Goal: Information Seeking & Learning: Learn about a topic

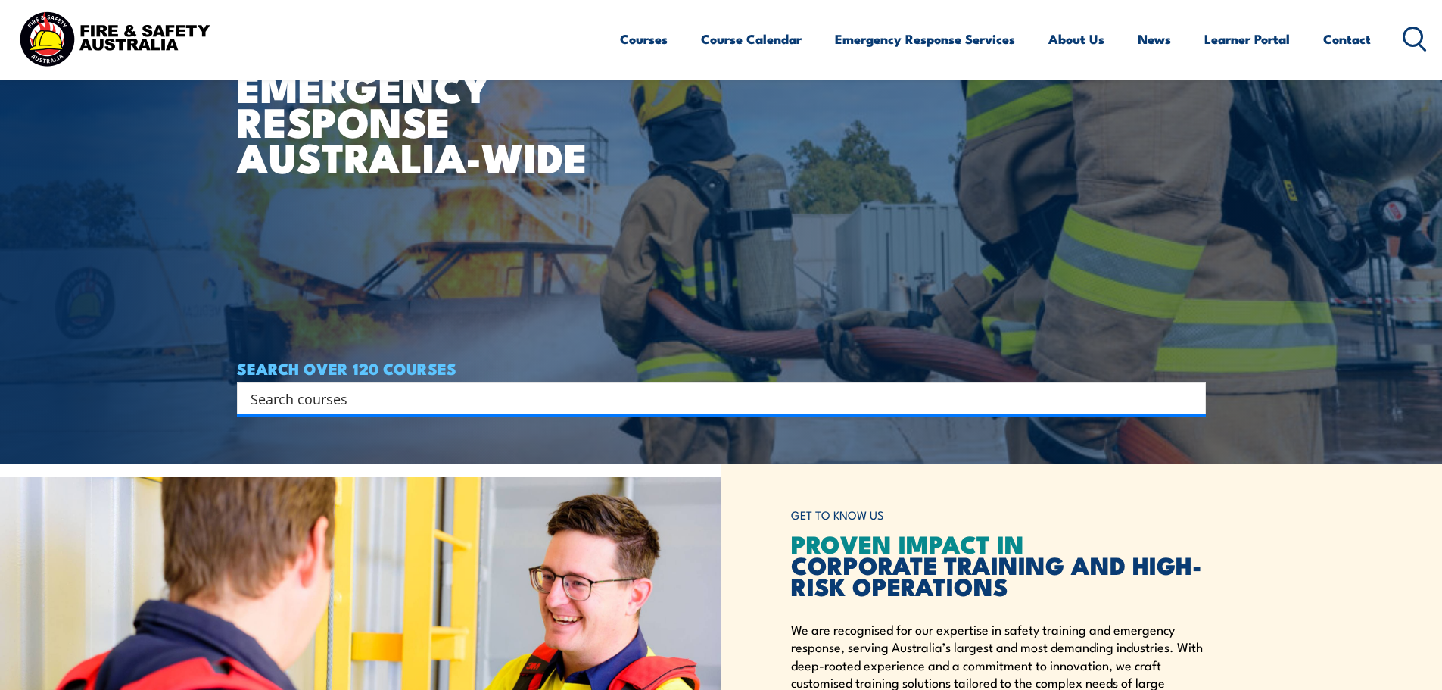
scroll to position [227, 0]
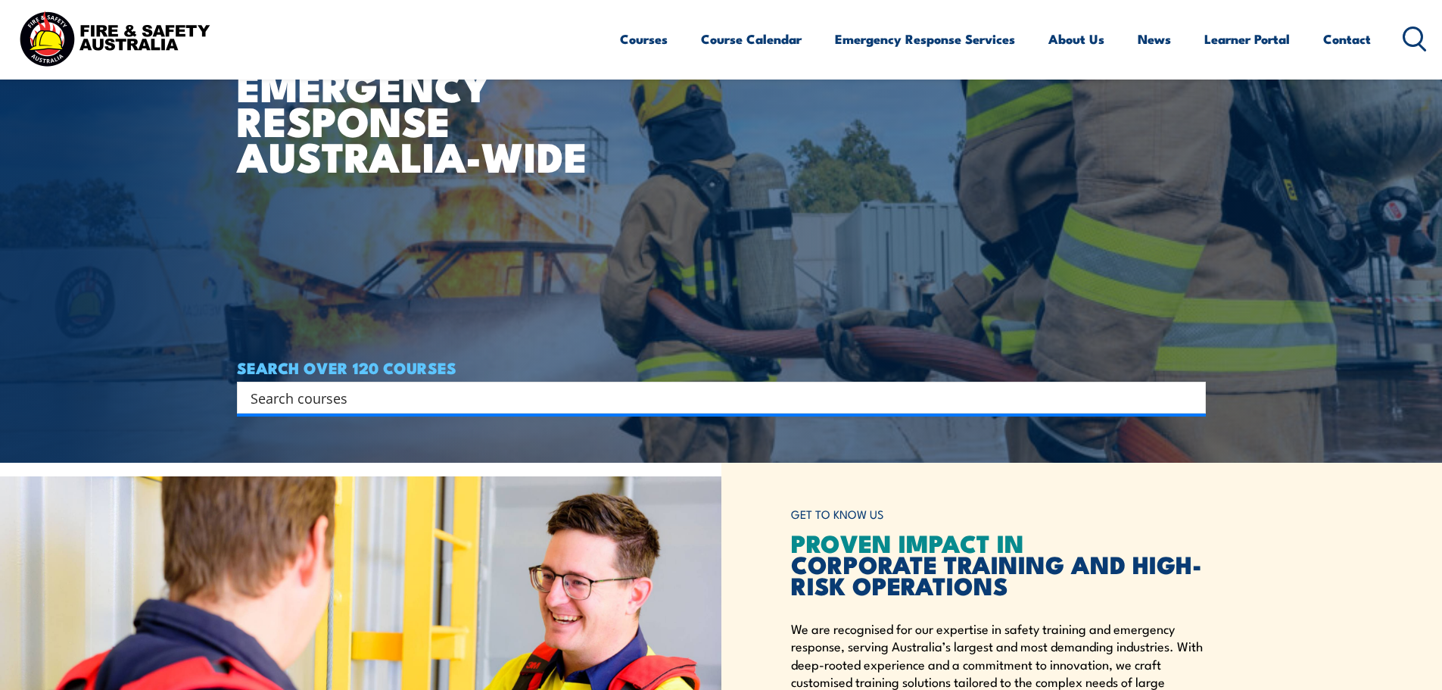
click at [505, 393] on input "Search input" at bounding box center [712, 397] width 922 height 23
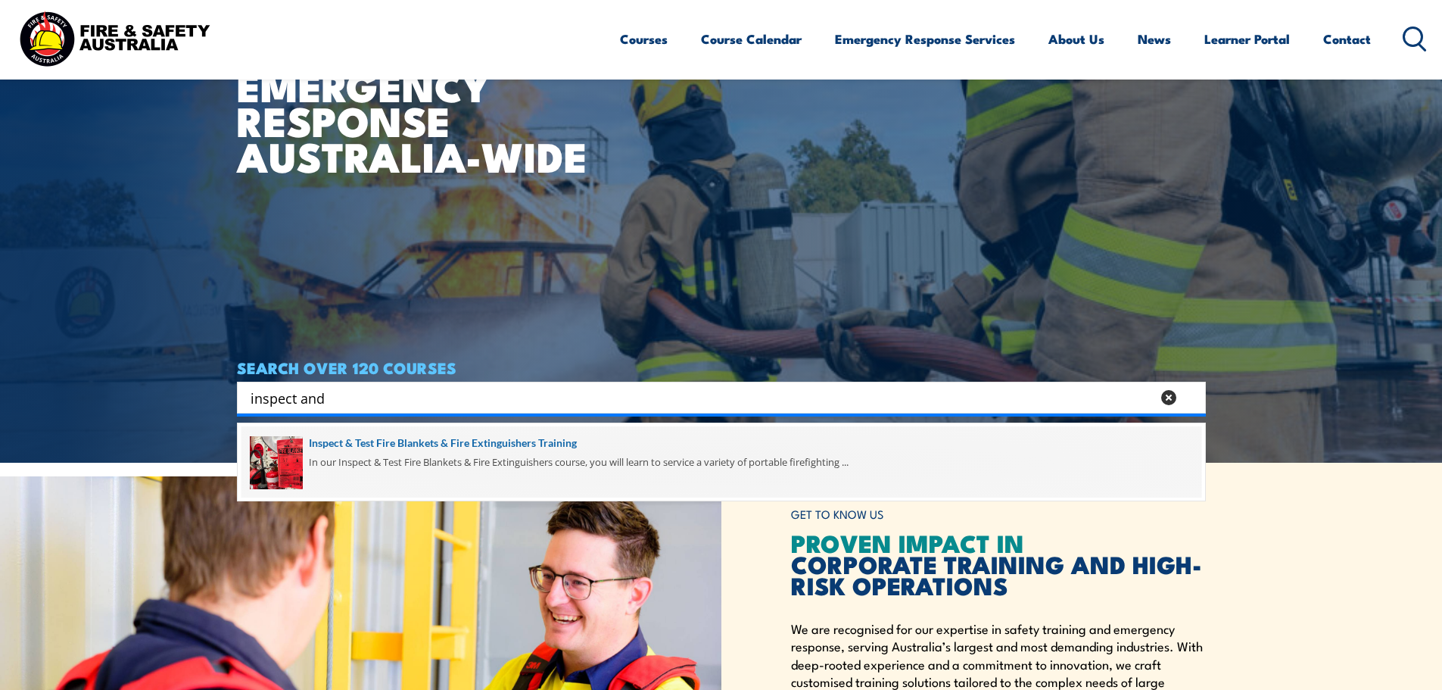
type input "inspect and"
click at [460, 450] on span at bounding box center [721, 461] width 960 height 71
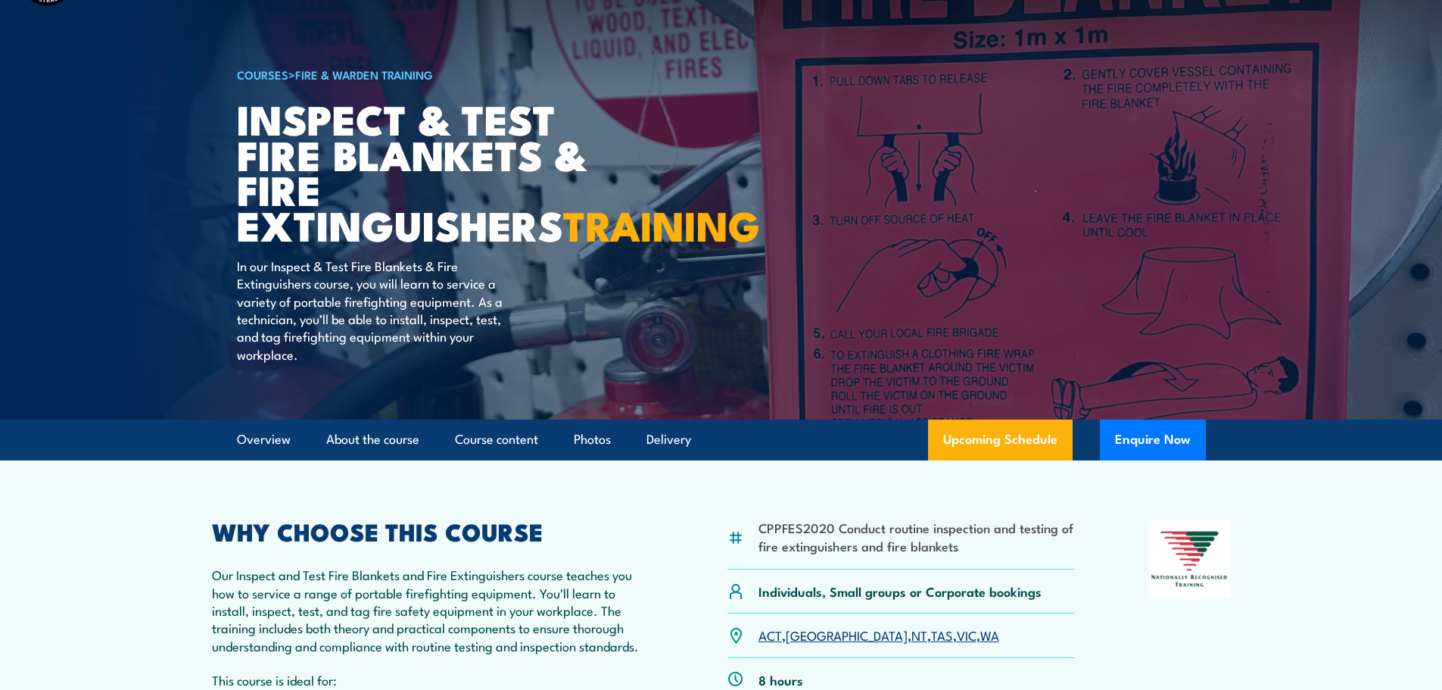
scroll to position [303, 0]
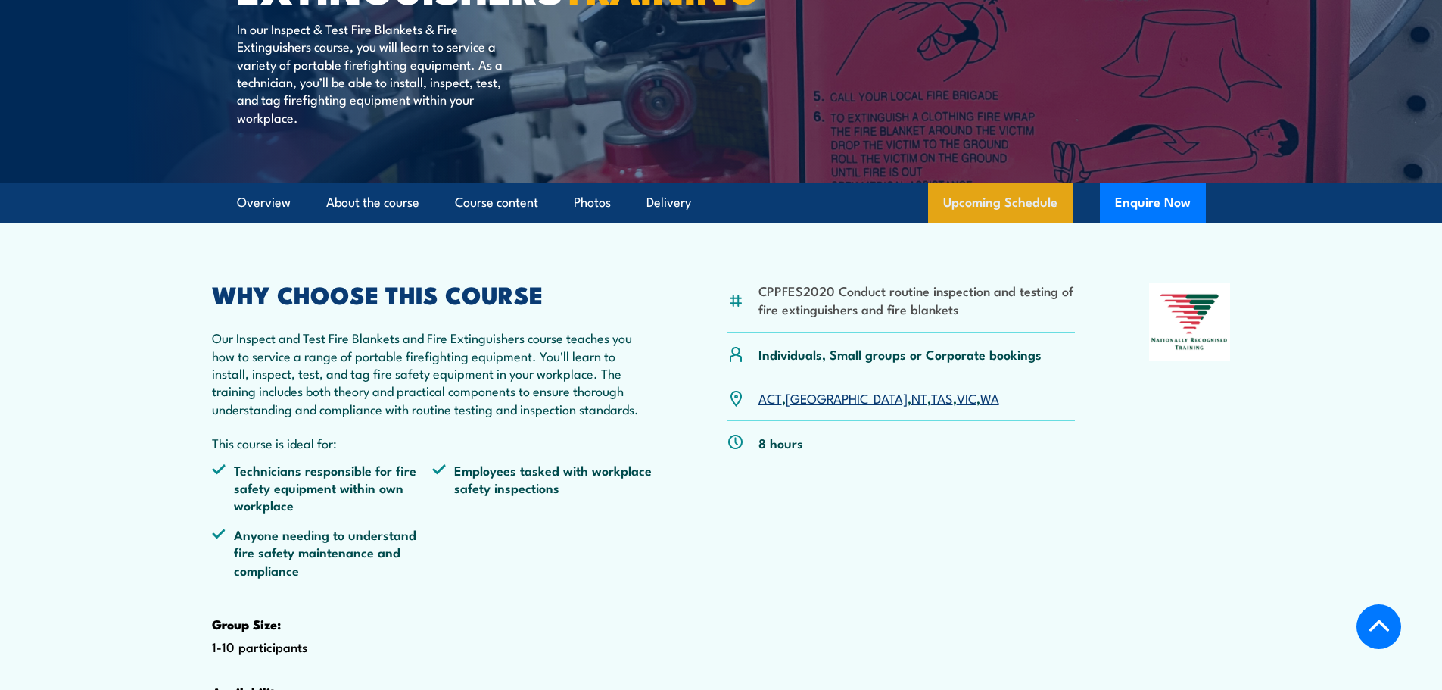
click at [1053, 223] on link "Upcoming Schedule" at bounding box center [1000, 202] width 145 height 41
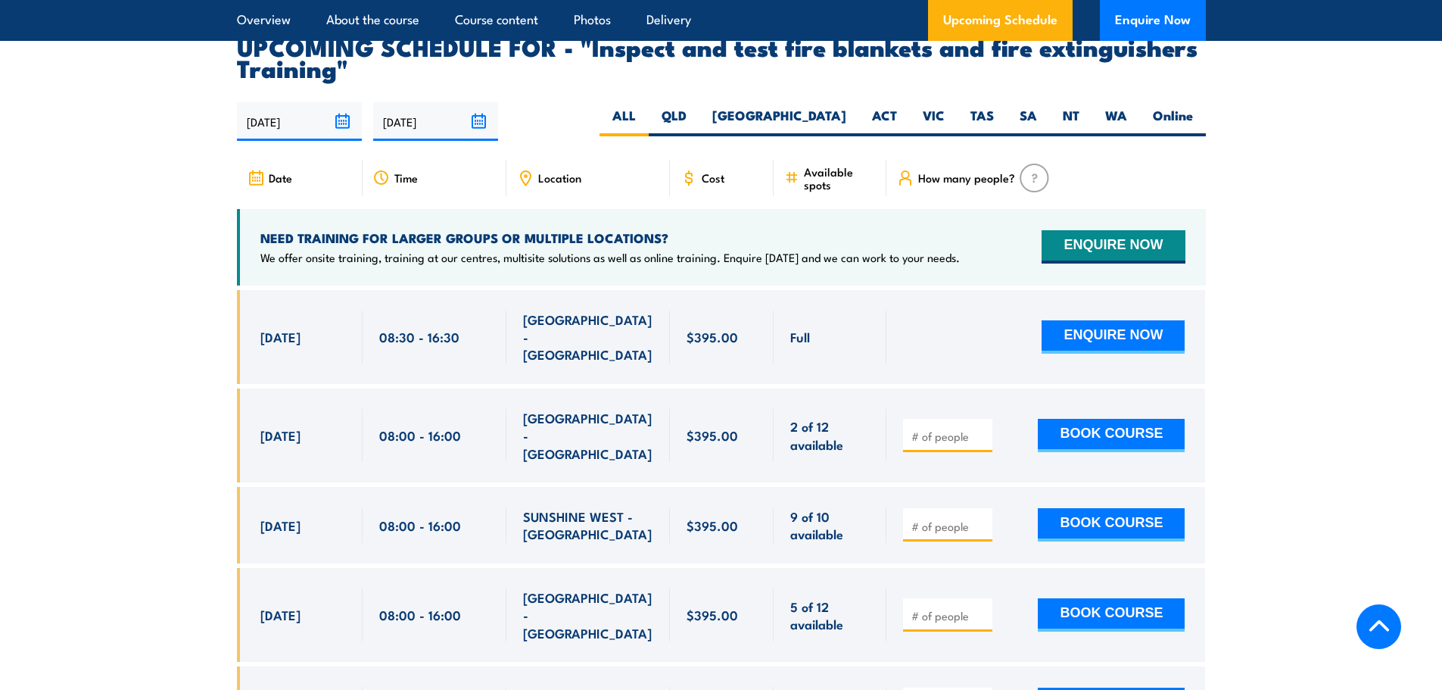
scroll to position [2812, 0]
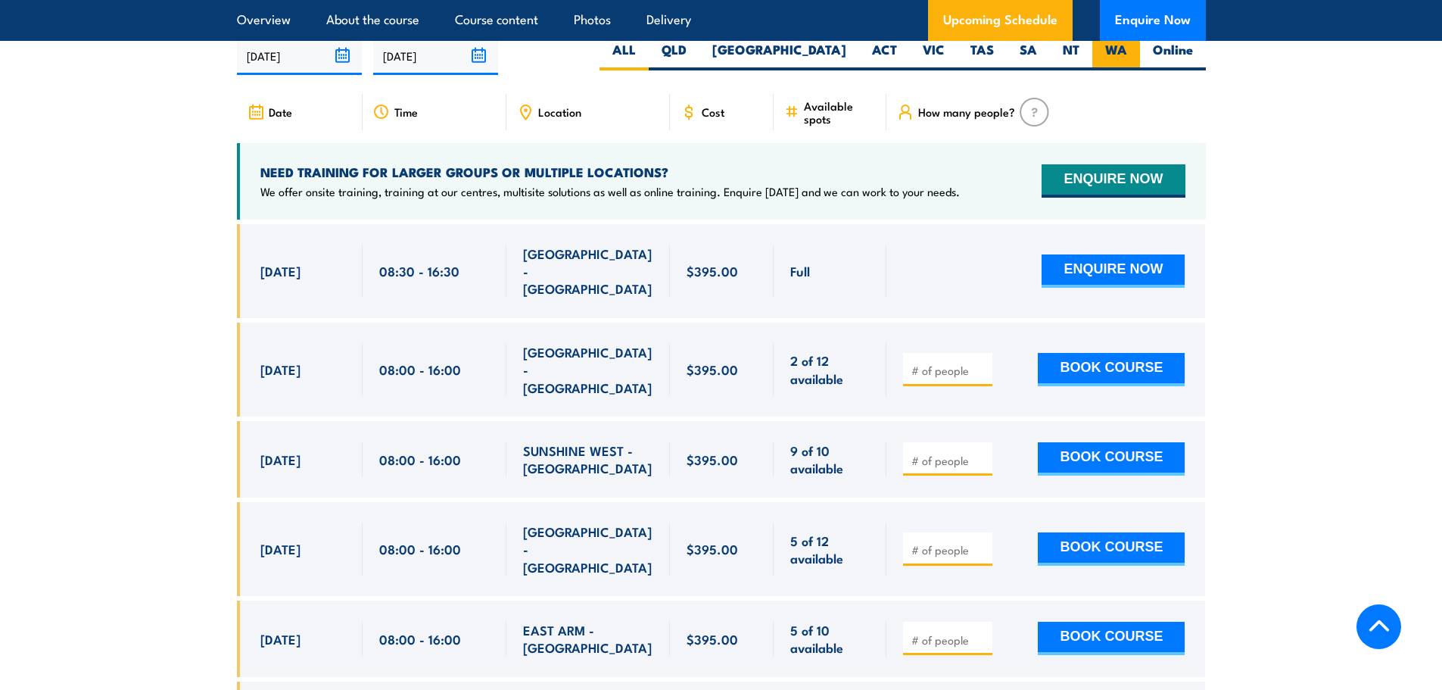
click at [1122, 70] on label "WA" at bounding box center [1116, 56] width 48 height 30
click at [1127, 51] on input "WA" at bounding box center [1132, 46] width 10 height 10
radio input "true"
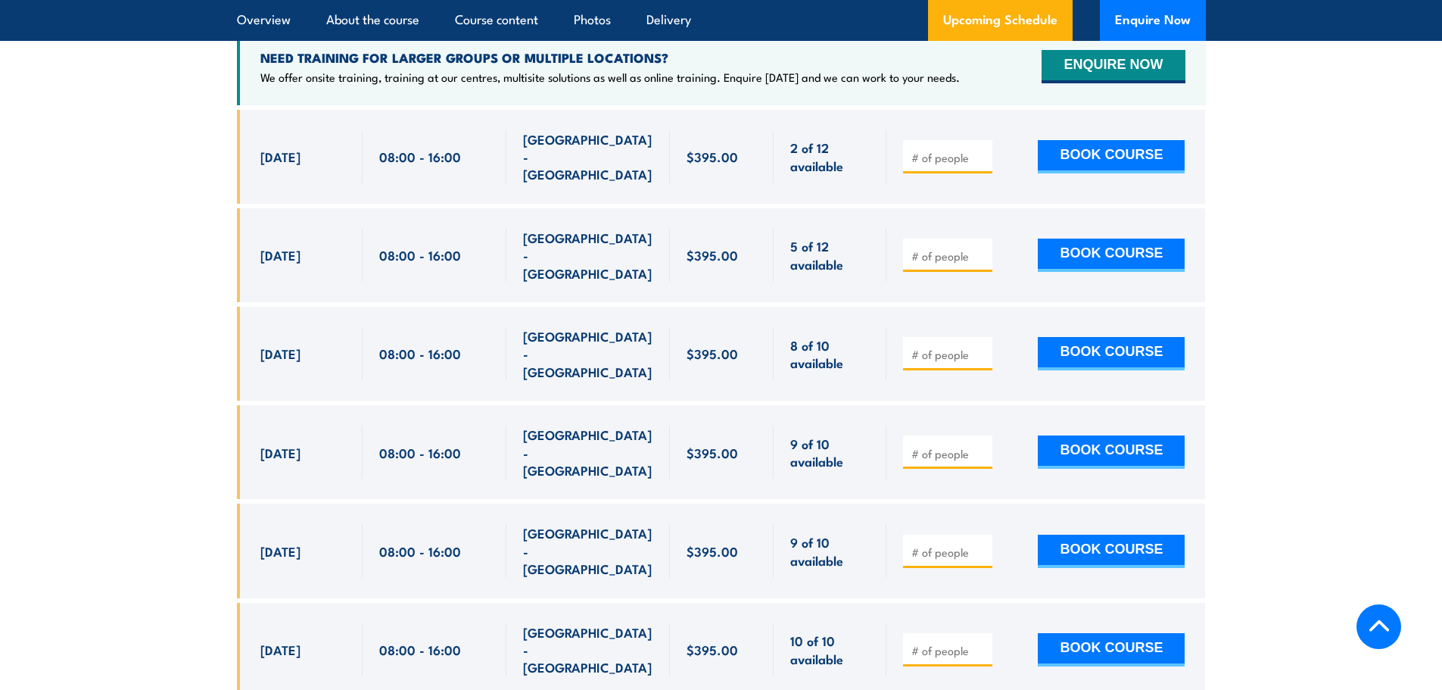
scroll to position [2963, 0]
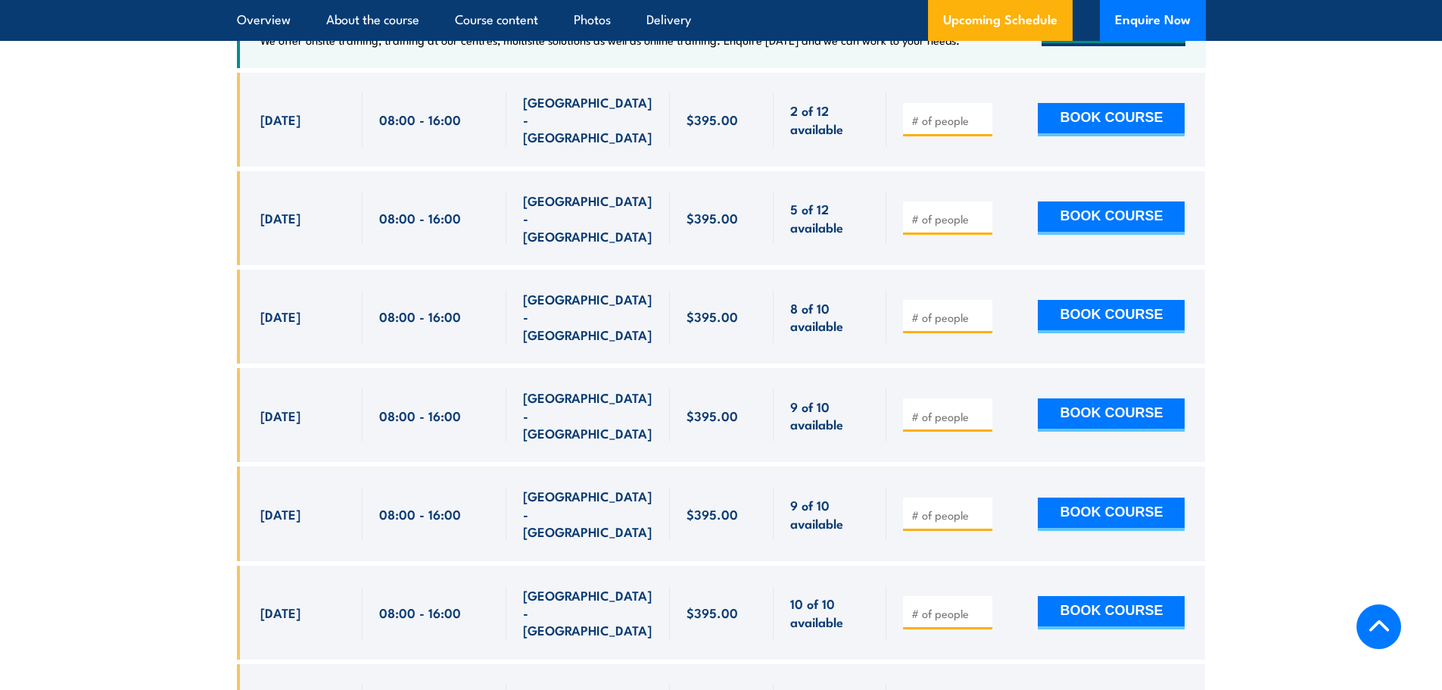
click at [965, 128] on input "number" at bounding box center [949, 120] width 76 height 15
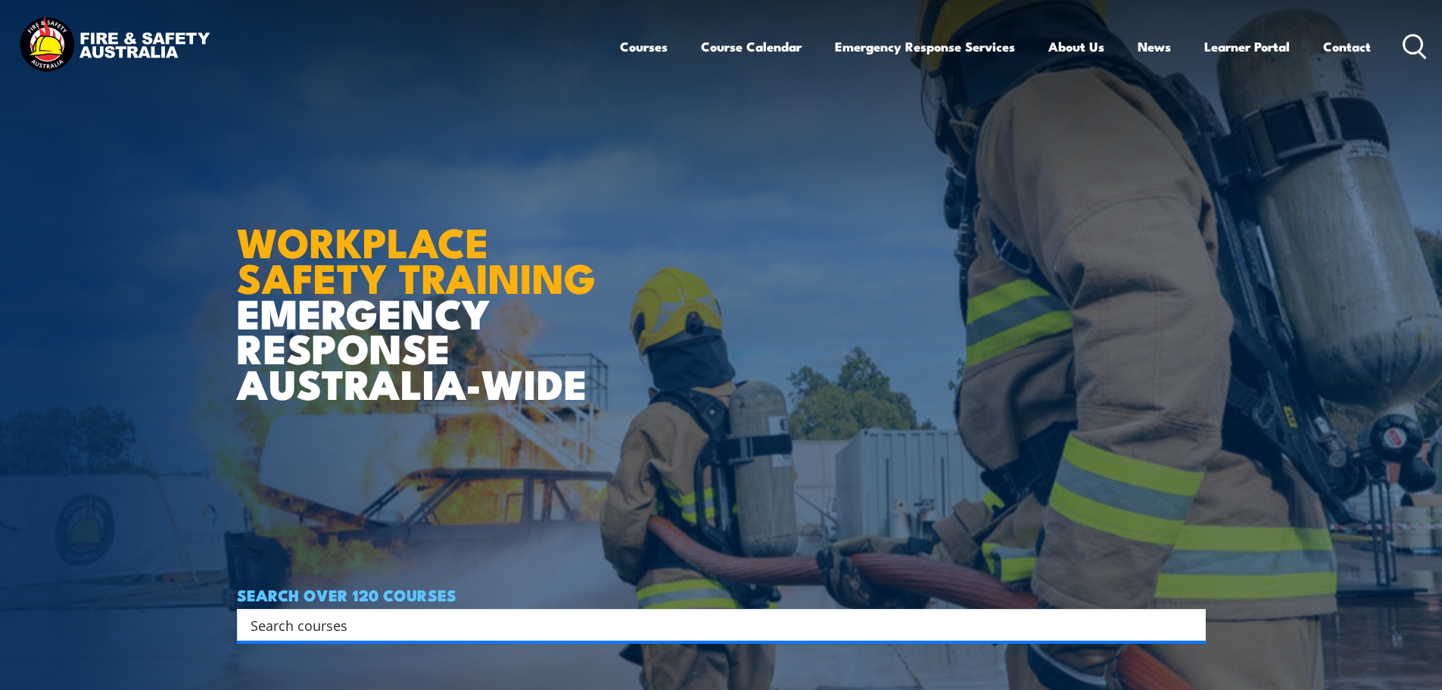
click at [680, 622] on input "Search input" at bounding box center [712, 624] width 922 height 23
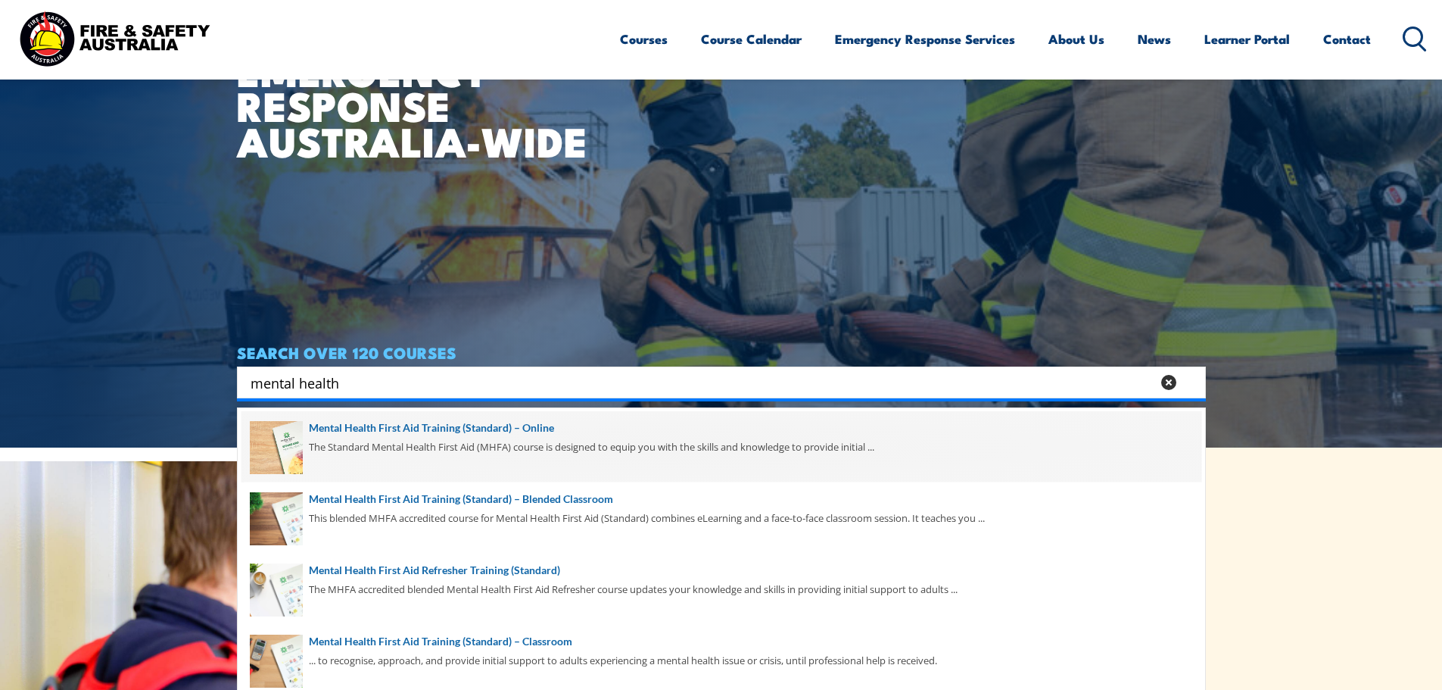
scroll to position [303, 0]
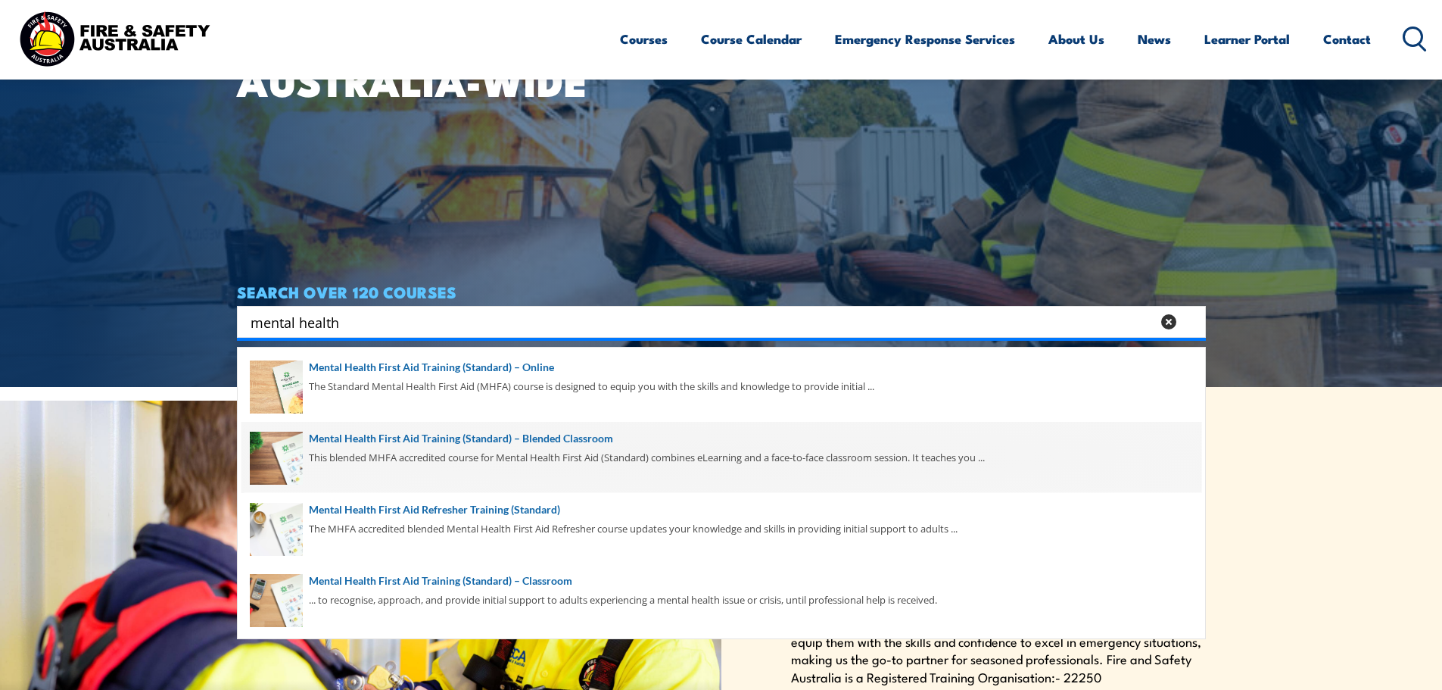
type input "mental health"
click at [629, 444] on span at bounding box center [721, 457] width 960 height 71
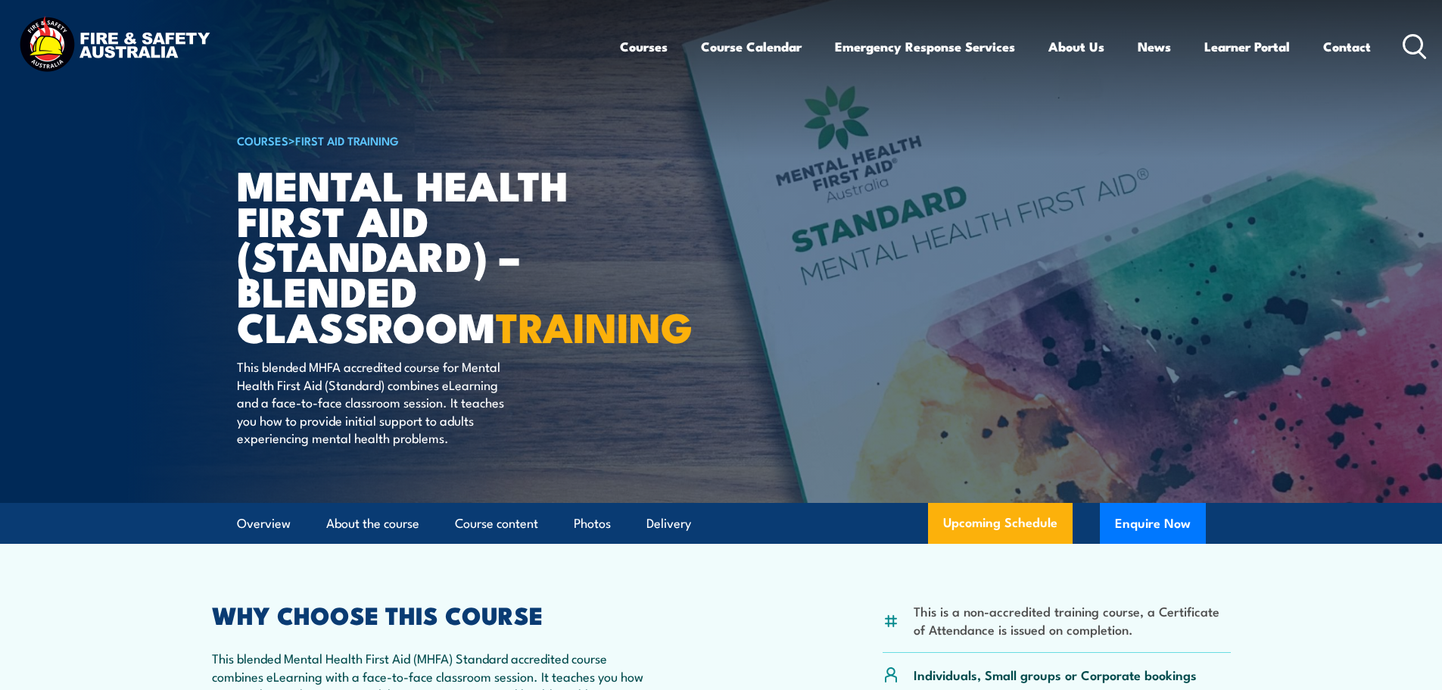
click at [1407, 42] on icon at bounding box center [1415, 46] width 24 height 25
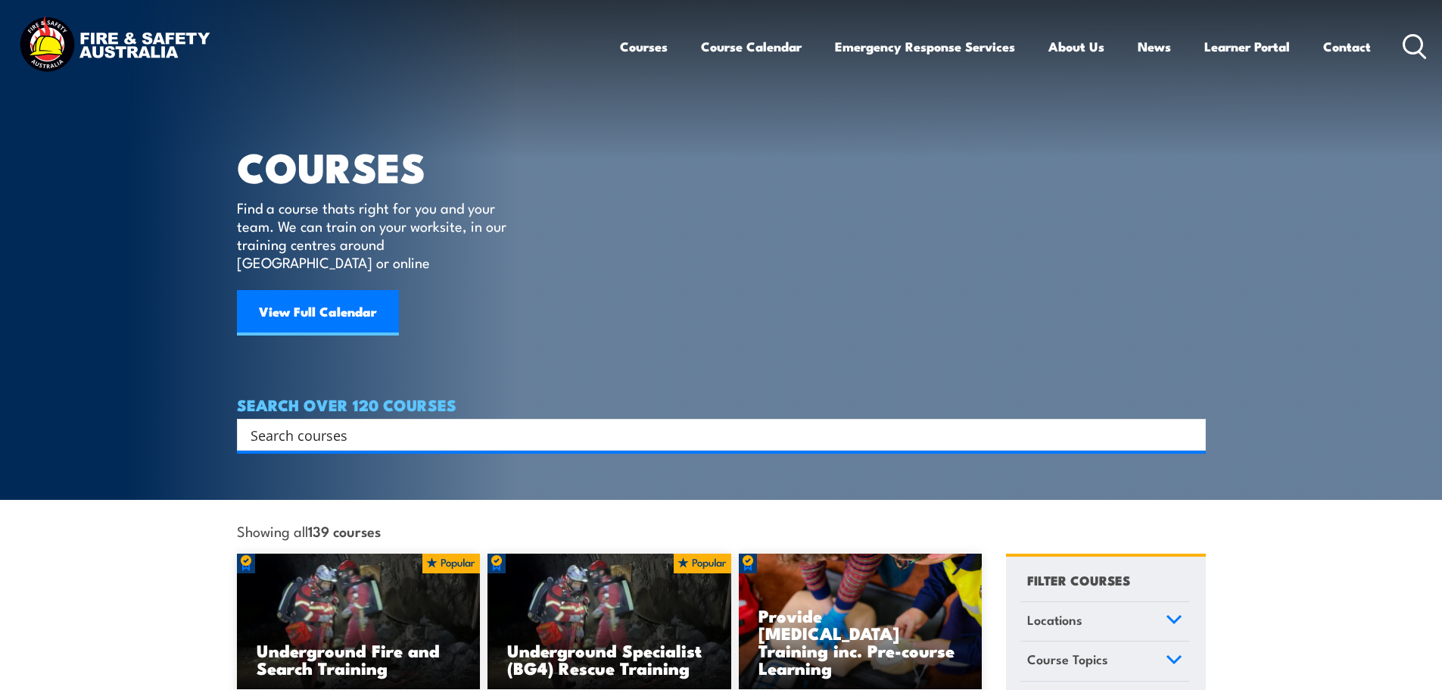
click at [699, 423] on input "Search input" at bounding box center [712, 434] width 922 height 23
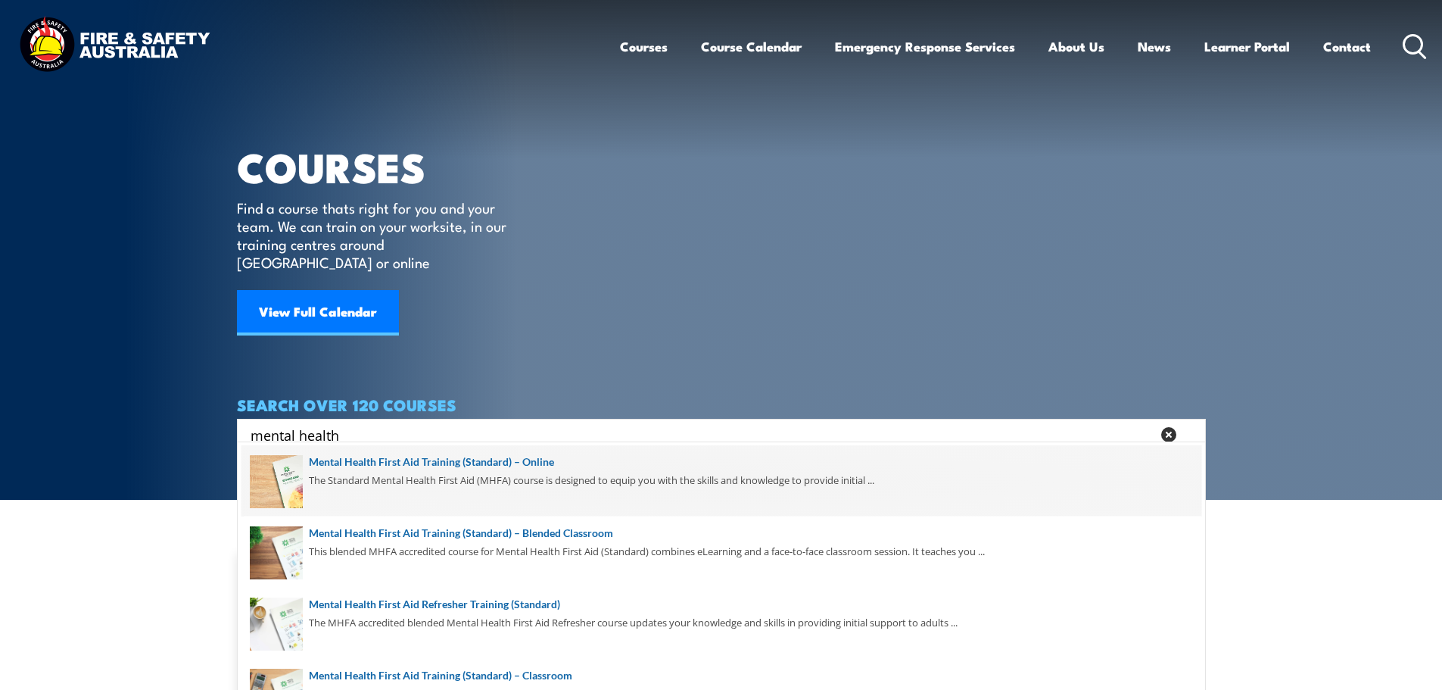
type input "mental health"
click at [586, 467] on span at bounding box center [721, 480] width 960 height 71
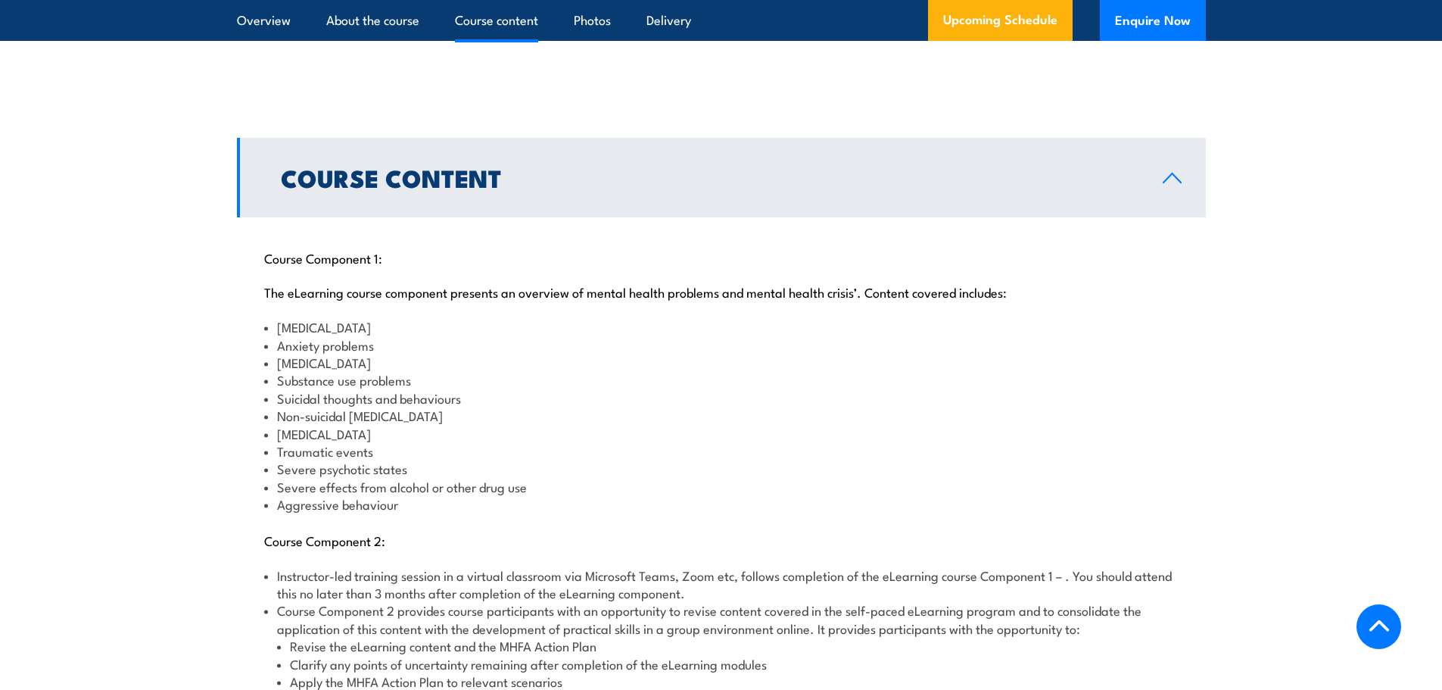
scroll to position [1741, 0]
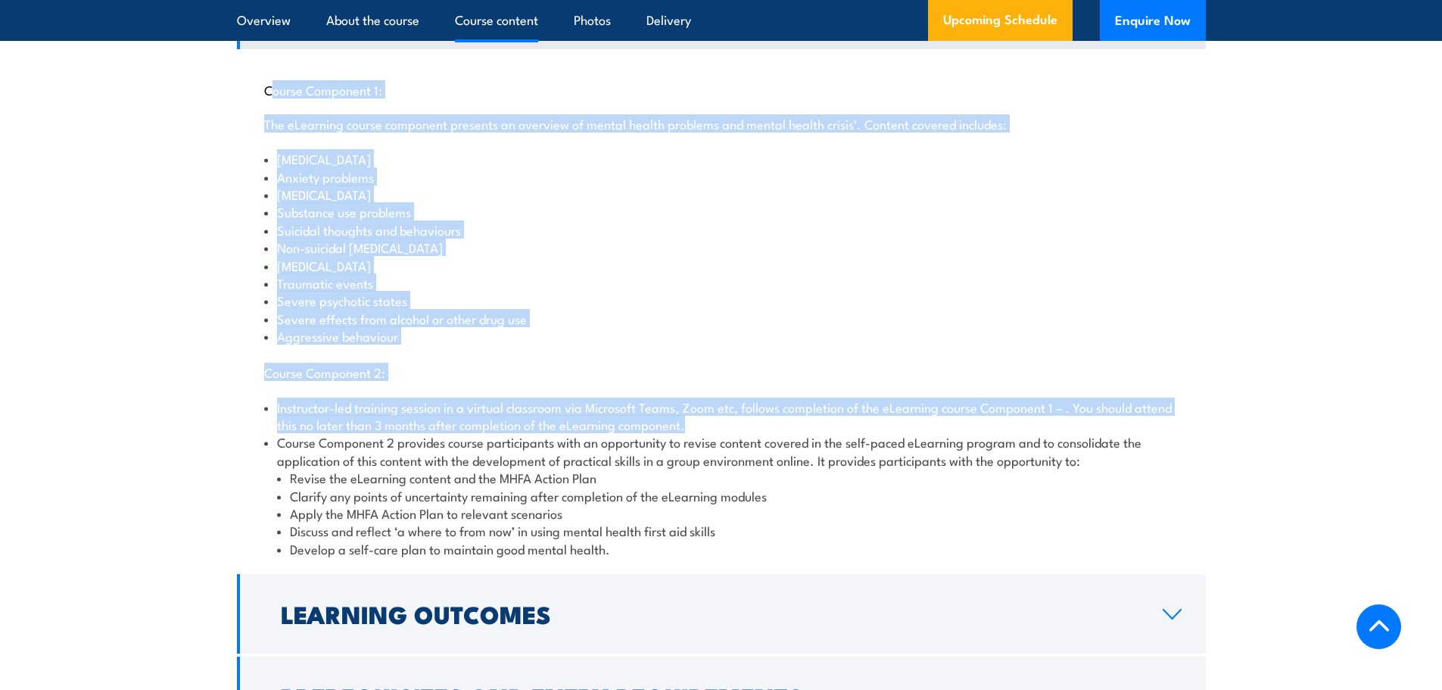
drag, startPoint x: 269, startPoint y: 70, endPoint x: 734, endPoint y: 399, distance: 570.3
click at [734, 399] on div "Course Component 1: The eLearning course component presents an overview of ment…" at bounding box center [721, 310] width 969 height 522
copy div "ourse Component 1: The eLearning course component presents an overview of menta…"
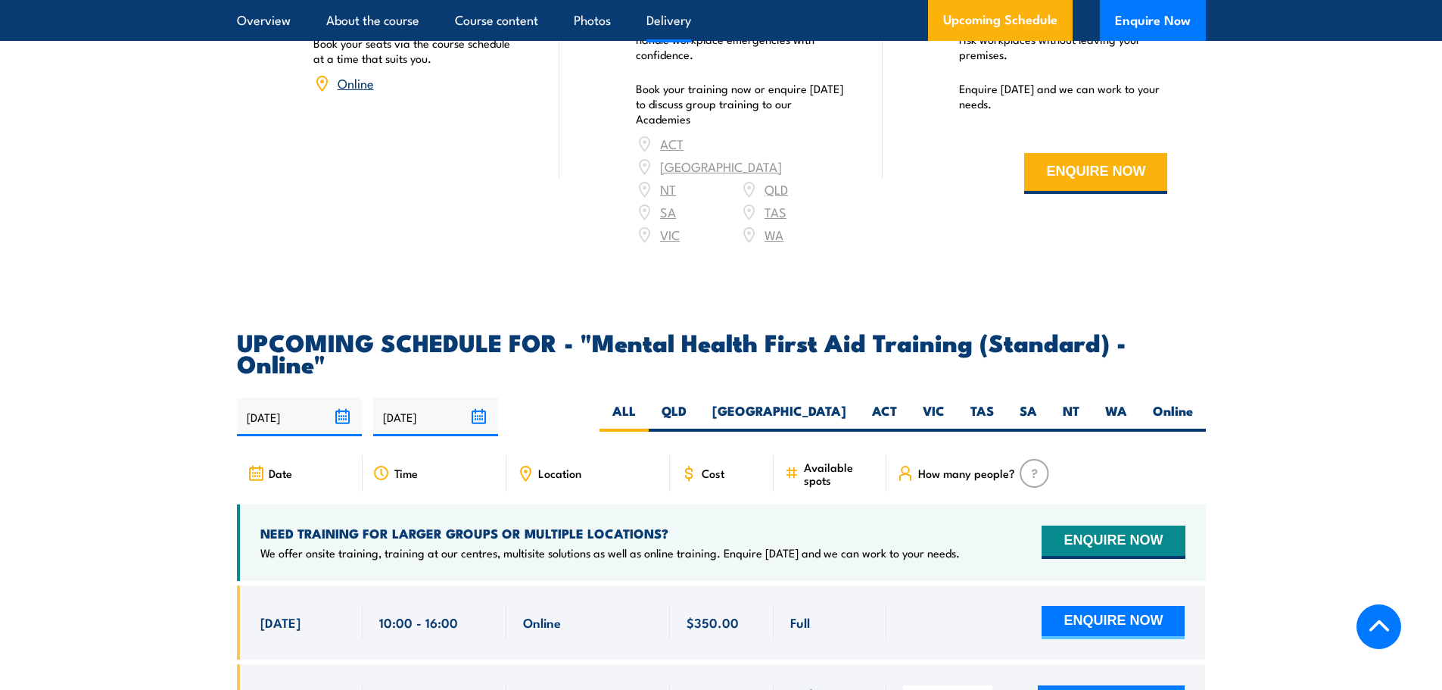
scroll to position [3028, 0]
